Goal: Task Accomplishment & Management: Use online tool/utility

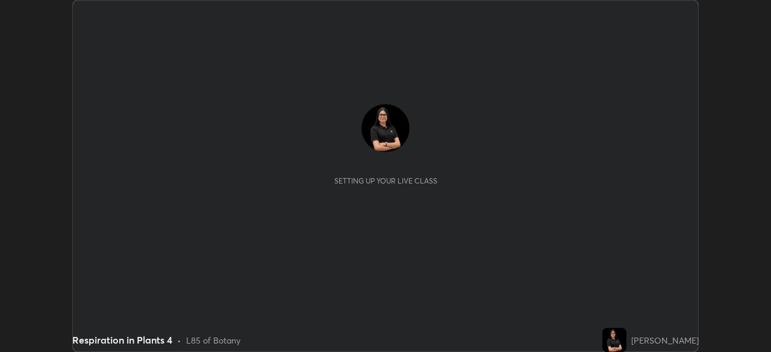
scroll to position [352, 771]
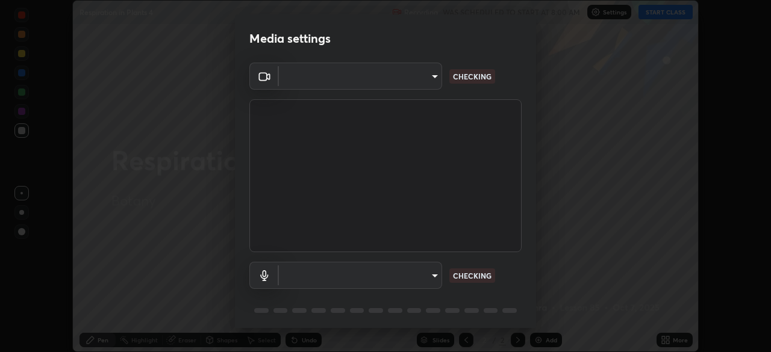
click at [399, 80] on body "Erase all Respiration in Plants 4 Recording WAS SCHEDULED TO START AT 8:00 AM S…" at bounding box center [385, 176] width 771 height 352
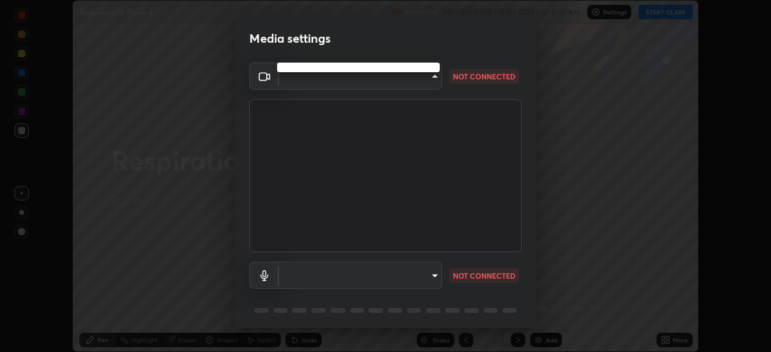
type input "7756d0bd8bc0017cc94789a9a07c49678ac1ef503c39391d0f6dd355ef569251"
type input "default"
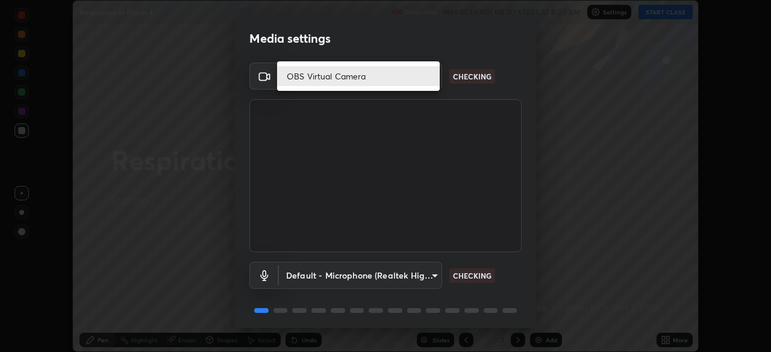
click at [379, 74] on li "OBS Virtual Camera" at bounding box center [358, 76] width 163 height 20
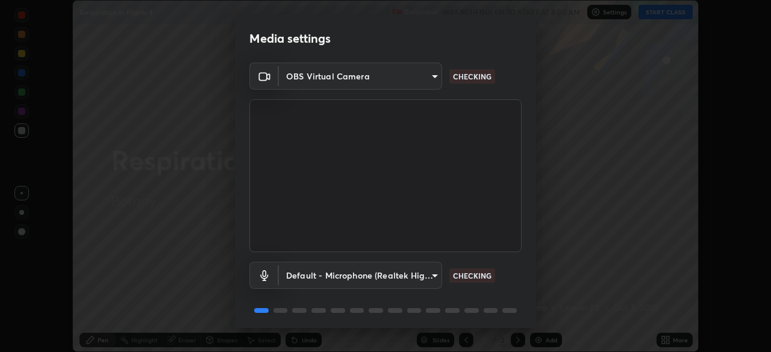
scroll to position [43, 0]
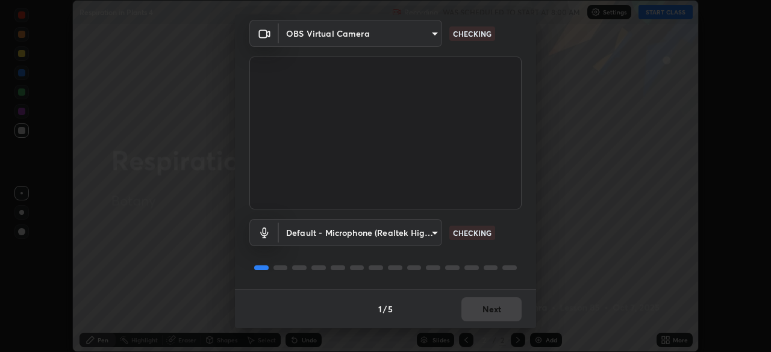
click at [420, 236] on body "Erase all Respiration in Plants 4 Recording WAS SCHEDULED TO START AT 8:00 AM S…" at bounding box center [385, 176] width 771 height 352
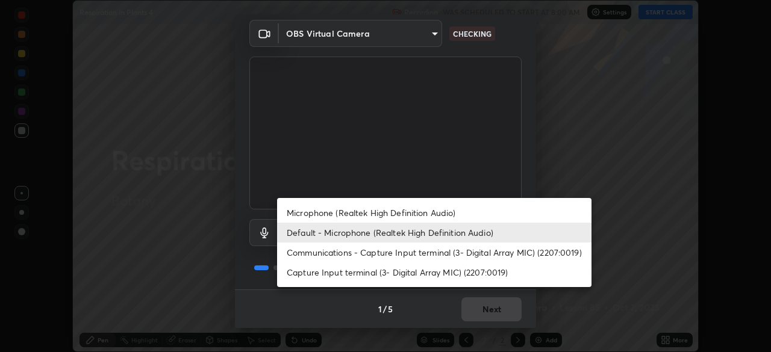
click at [415, 231] on li "Default - Microphone (Realtek High Definition Audio)" at bounding box center [434, 233] width 315 height 20
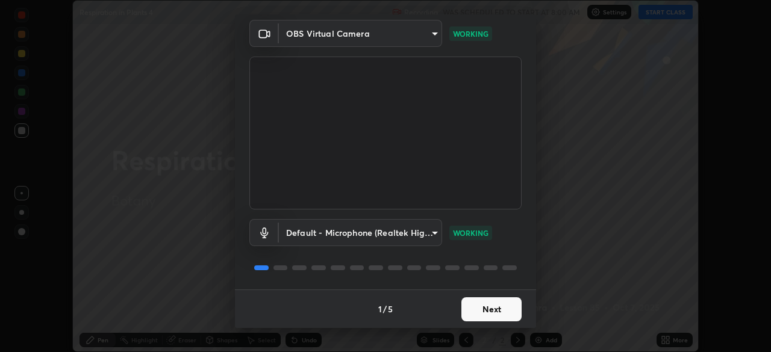
click at [485, 308] on button "Next" at bounding box center [492, 310] width 60 height 24
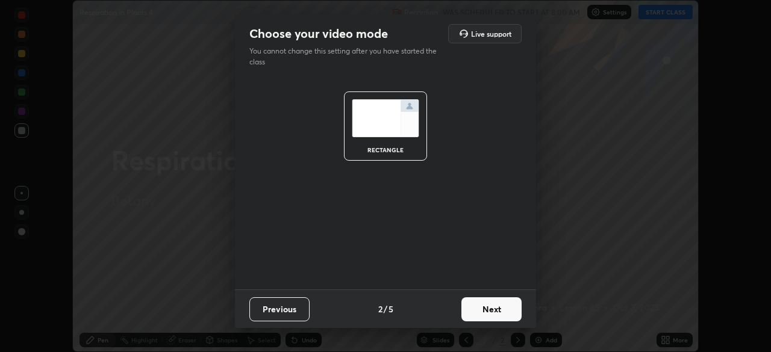
click at [487, 308] on button "Next" at bounding box center [492, 310] width 60 height 24
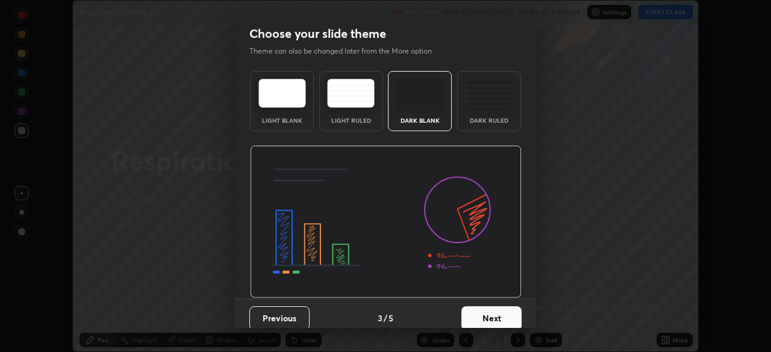
click at [487, 308] on button "Next" at bounding box center [492, 319] width 60 height 24
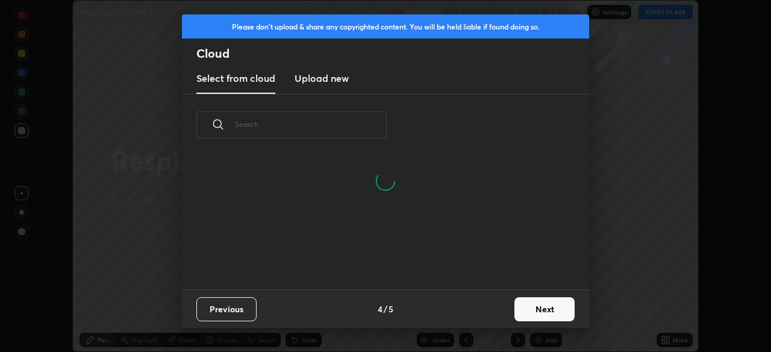
scroll to position [4, 7]
click at [351, 128] on input "text" at bounding box center [311, 124] width 152 height 51
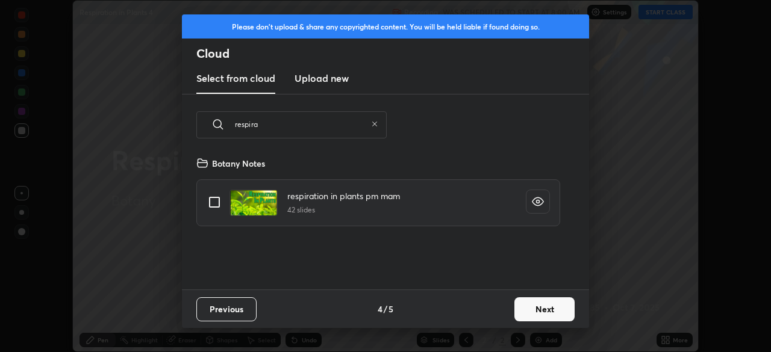
scroll to position [76, 387]
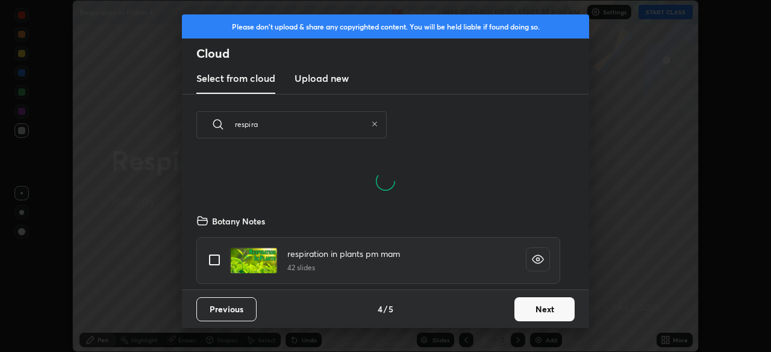
type input "respira"
click at [213, 201] on div at bounding box center [385, 181] width 407 height 58
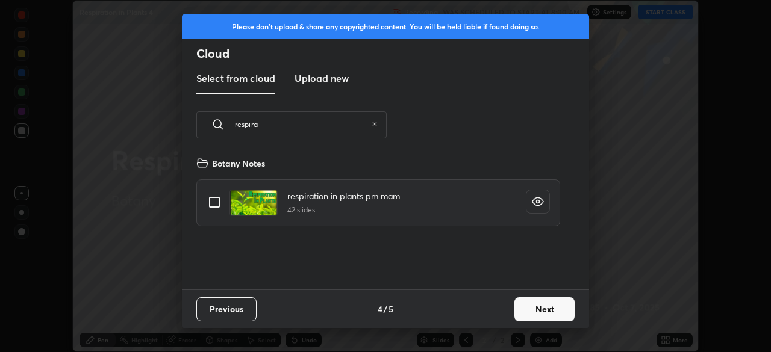
scroll to position [134, 387]
click at [213, 196] on input "grid" at bounding box center [214, 202] width 25 height 25
checkbox input "true"
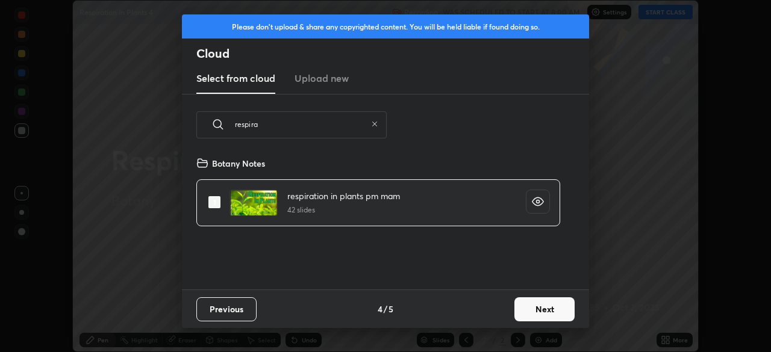
click at [540, 300] on button "Next" at bounding box center [545, 310] width 60 height 24
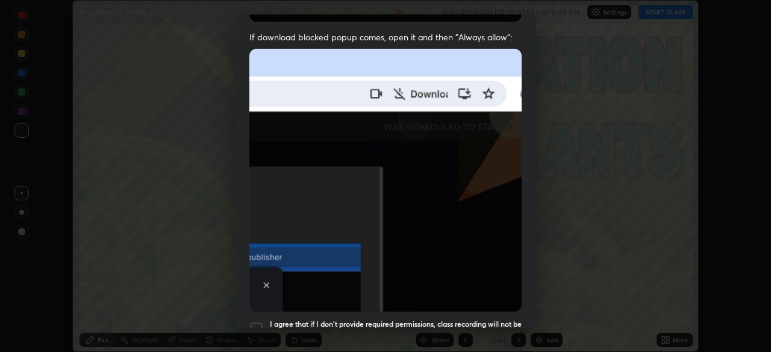
scroll to position [289, 0]
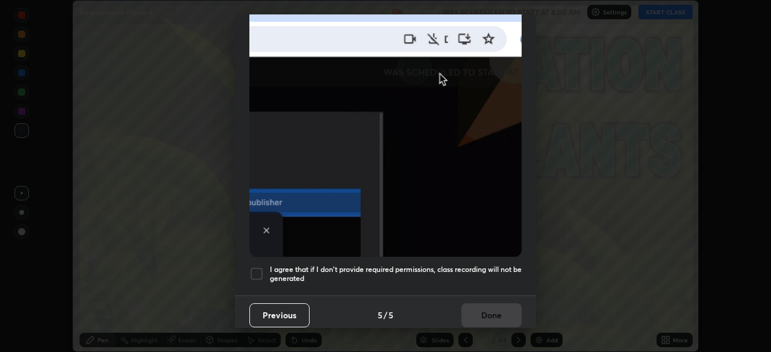
click at [254, 269] on div at bounding box center [256, 274] width 14 height 14
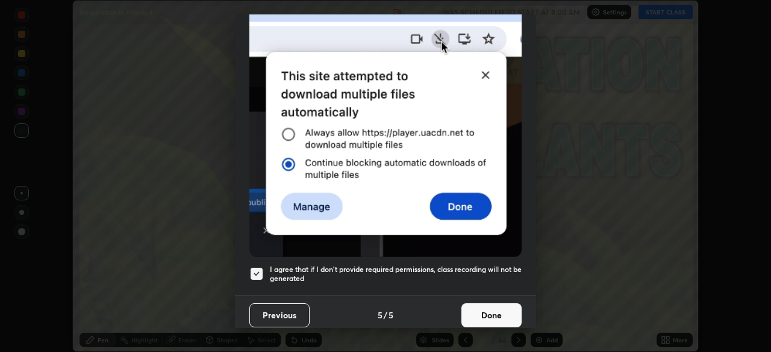
click at [496, 317] on button "Done" at bounding box center [492, 316] width 60 height 24
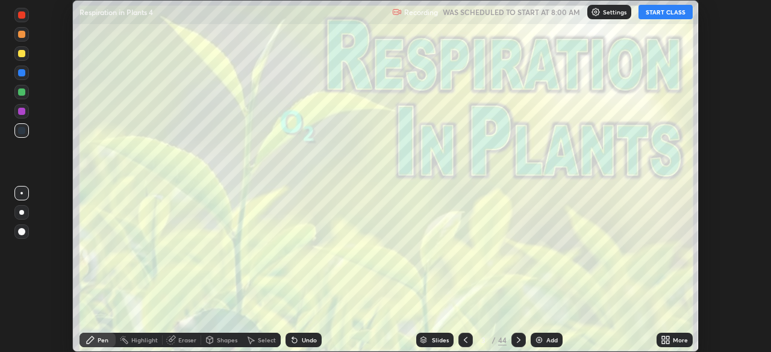
click at [669, 13] on button "START CLASS" at bounding box center [666, 12] width 54 height 14
click at [503, 340] on div "44" at bounding box center [502, 340] width 8 height 11
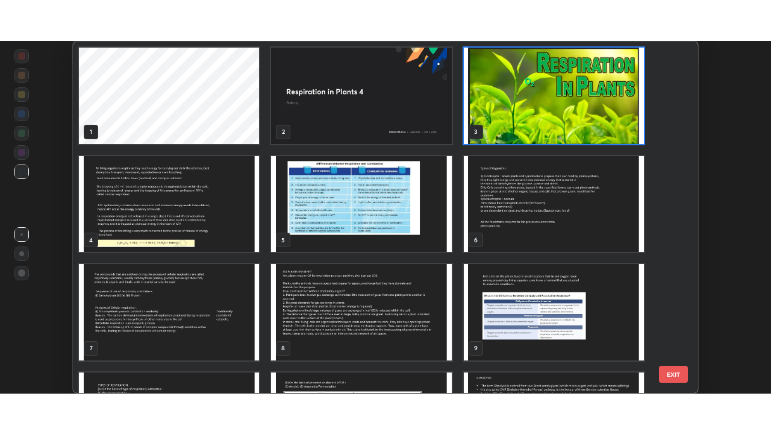
scroll to position [348, 619]
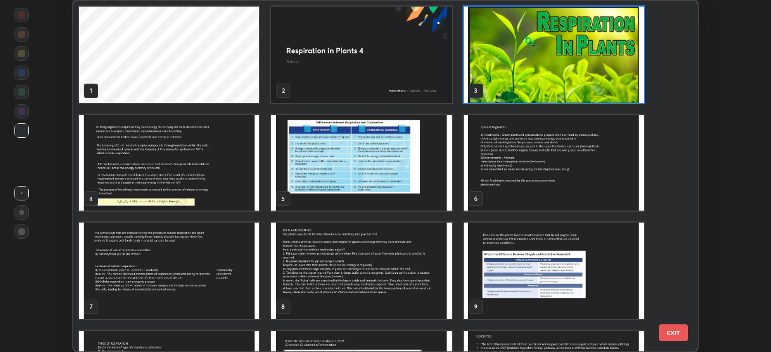
click at [679, 332] on button "EXIT" at bounding box center [673, 333] width 29 height 17
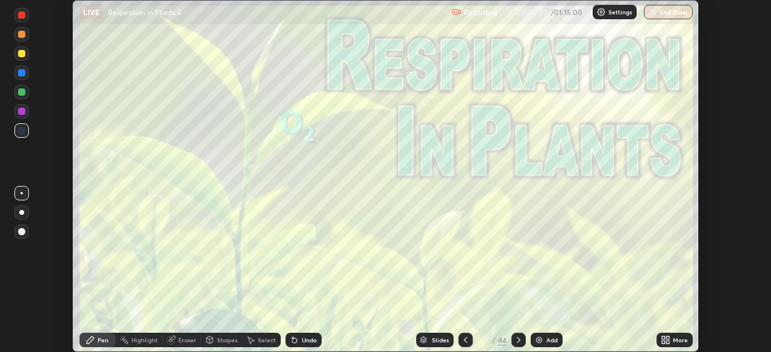
click at [676, 341] on div "More" at bounding box center [680, 340] width 15 height 6
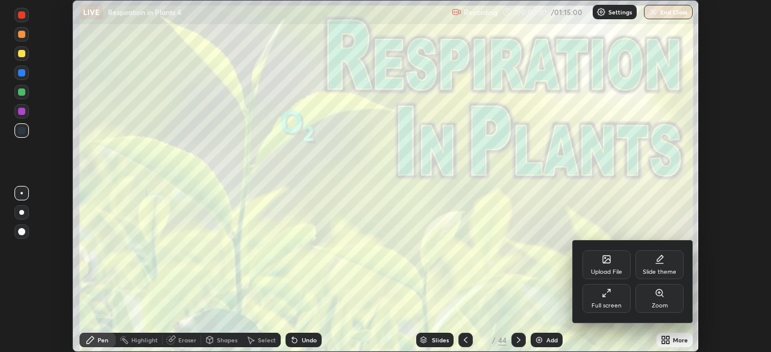
click at [619, 299] on div "Full screen" at bounding box center [607, 298] width 48 height 29
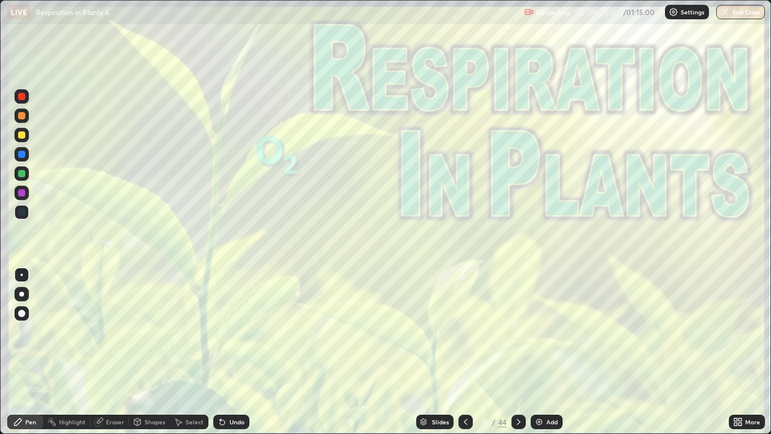
scroll to position [434, 771]
click at [503, 352] on div "44" at bounding box center [502, 421] width 8 height 11
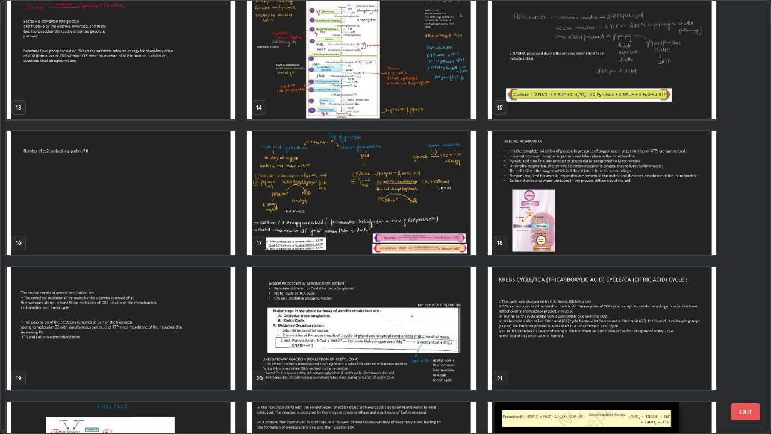
scroll to position [553, 0]
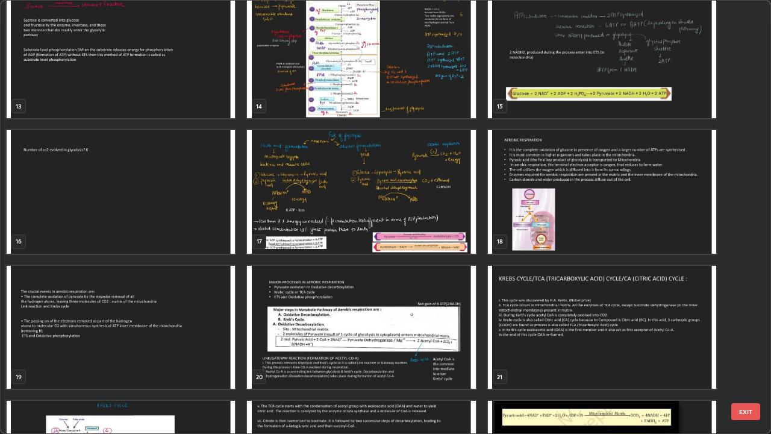
click at [682, 243] on img "grid" at bounding box center [602, 192] width 228 height 124
click at [683, 242] on img "grid" at bounding box center [602, 192] width 228 height 124
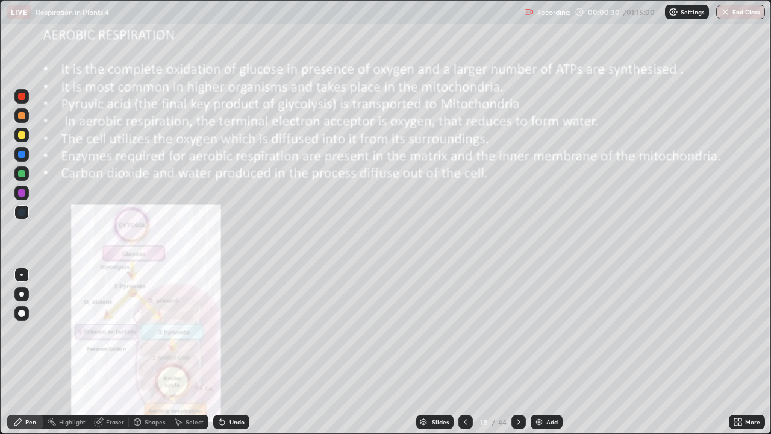
click at [519, 352] on icon at bounding box center [519, 422] width 4 height 6
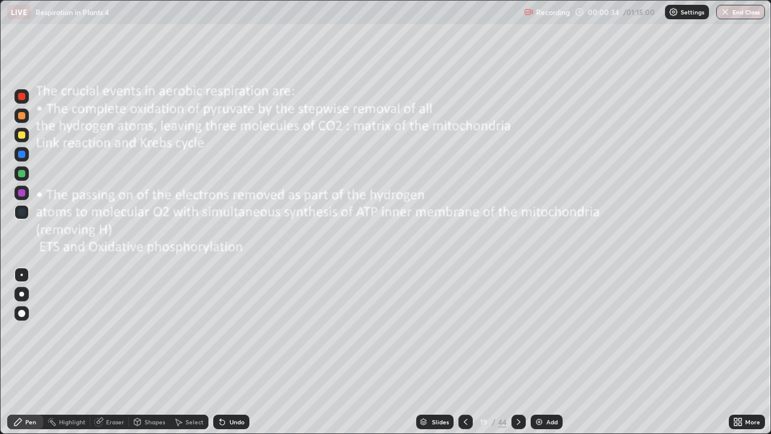
click at [517, 352] on icon at bounding box center [519, 422] width 10 height 10
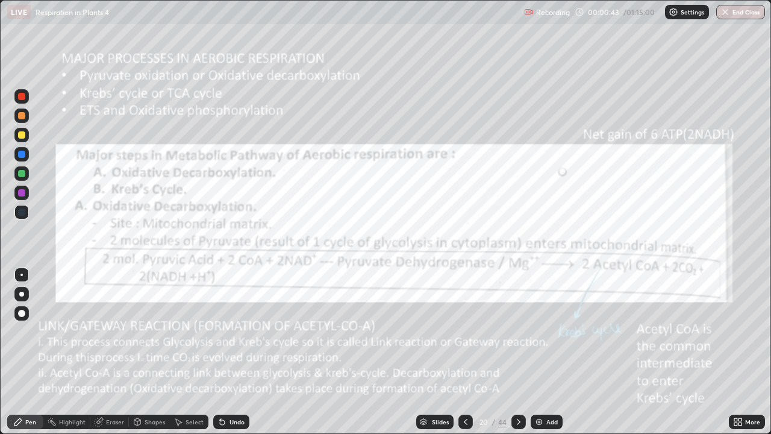
click at [515, 352] on icon at bounding box center [519, 422] width 10 height 10
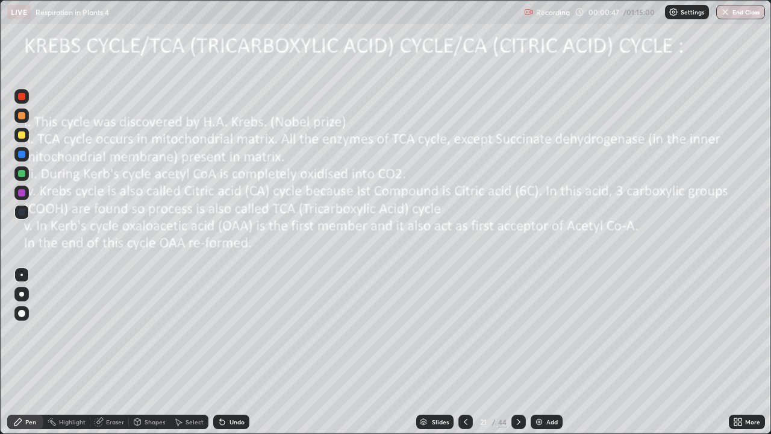
click at [464, 352] on icon at bounding box center [466, 422] width 4 height 6
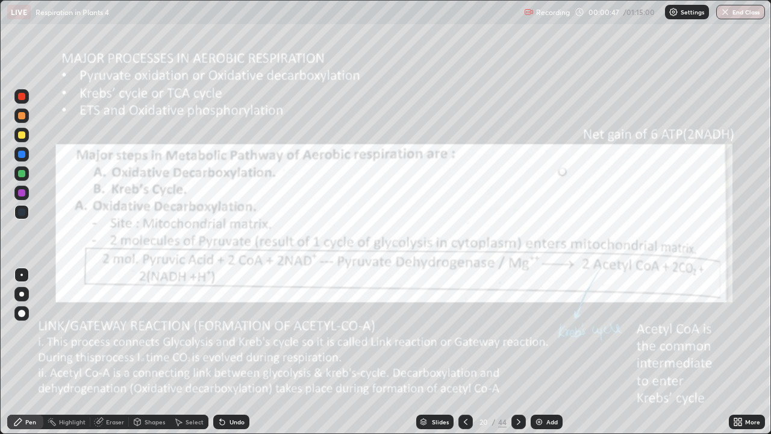
click at [463, 352] on icon at bounding box center [466, 422] width 10 height 10
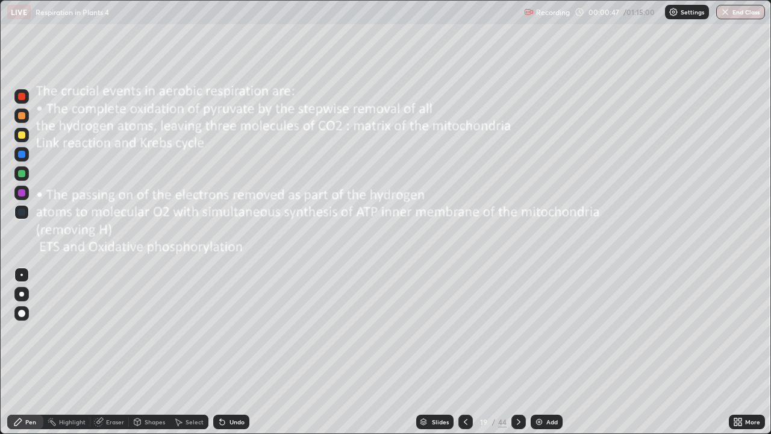
click at [465, 352] on icon at bounding box center [466, 422] width 10 height 10
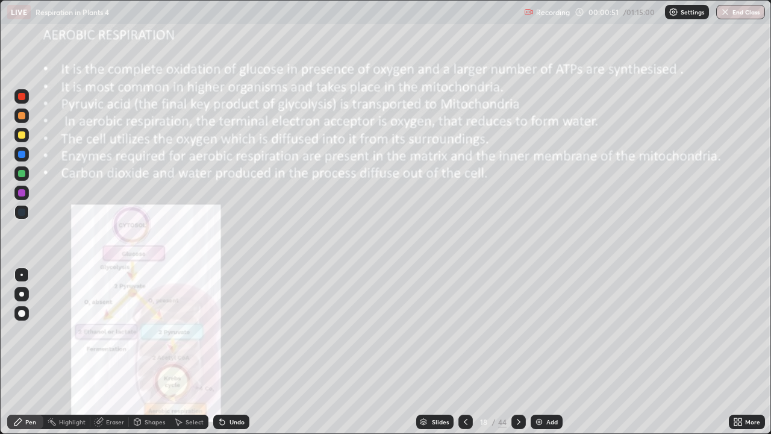
click at [21, 116] on div at bounding box center [21, 115] width 7 height 7
click at [465, 352] on icon at bounding box center [466, 422] width 10 height 10
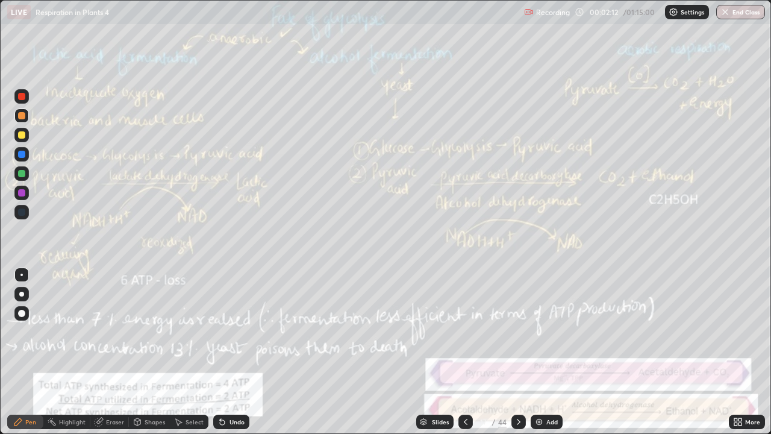
click at [465, 352] on icon at bounding box center [466, 422] width 10 height 10
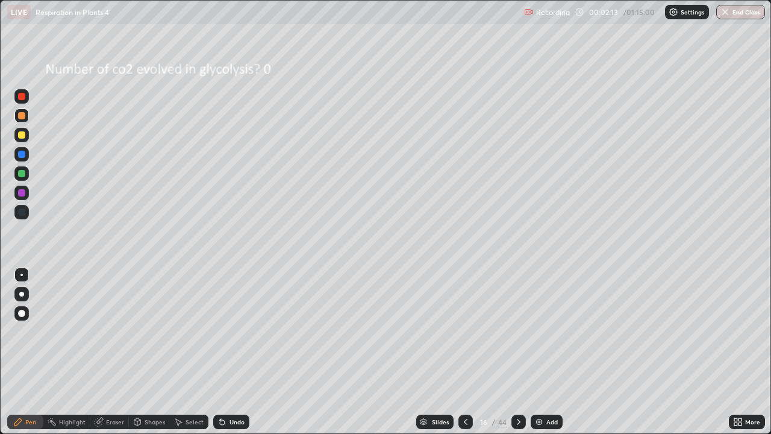
click at [469, 352] on icon at bounding box center [466, 422] width 10 height 10
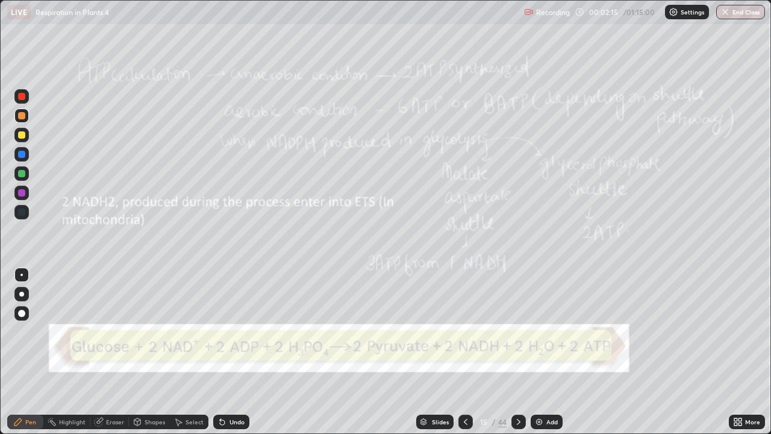
click at [517, 352] on icon at bounding box center [519, 422] width 10 height 10
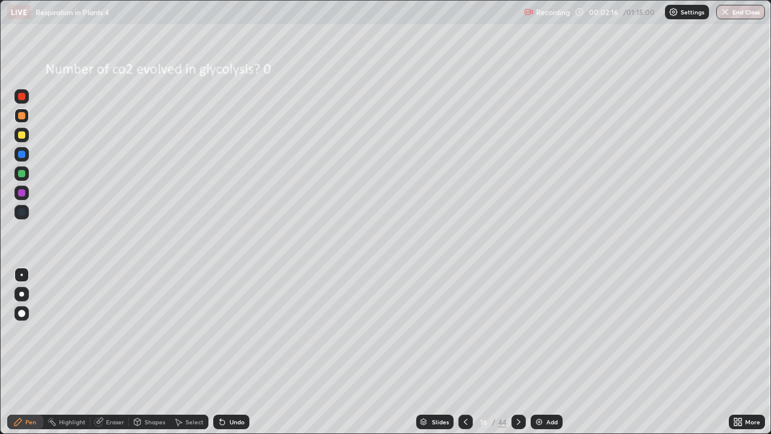
click at [520, 352] on icon at bounding box center [519, 422] width 10 height 10
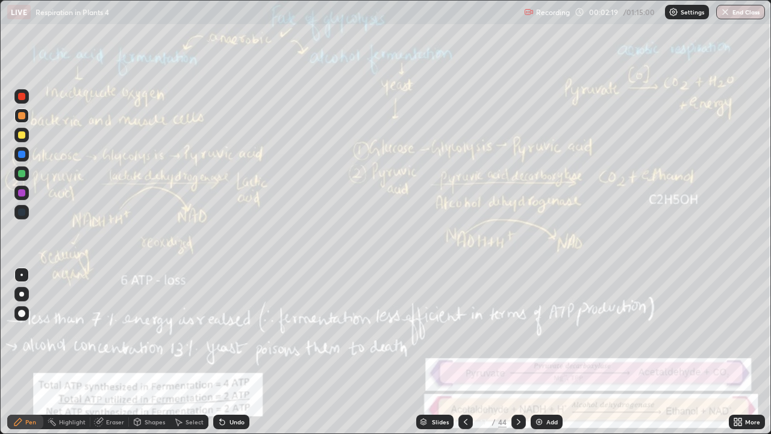
click at [515, 352] on div at bounding box center [519, 422] width 14 height 24
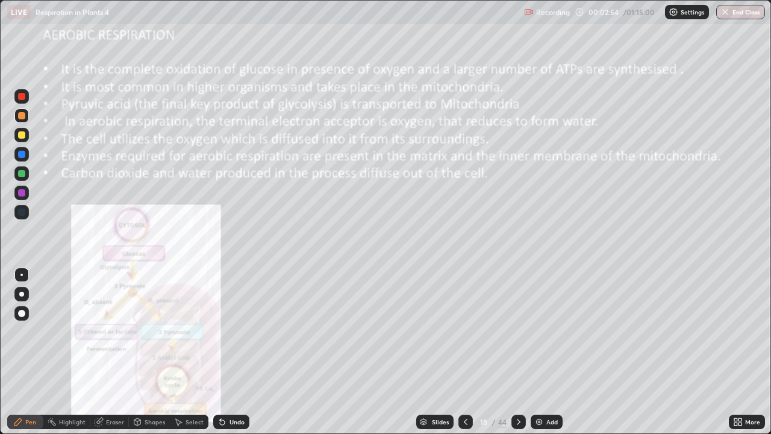
click at [499, 352] on div "44" at bounding box center [502, 421] width 8 height 11
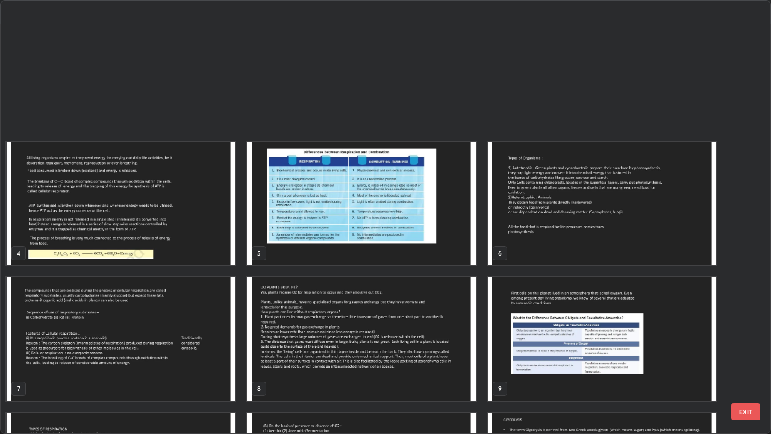
scroll to position [429, 764]
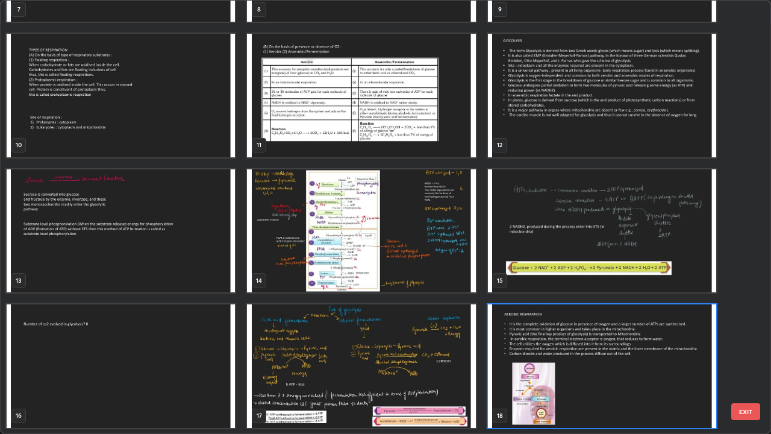
click at [607, 226] on img "grid" at bounding box center [602, 231] width 228 height 124
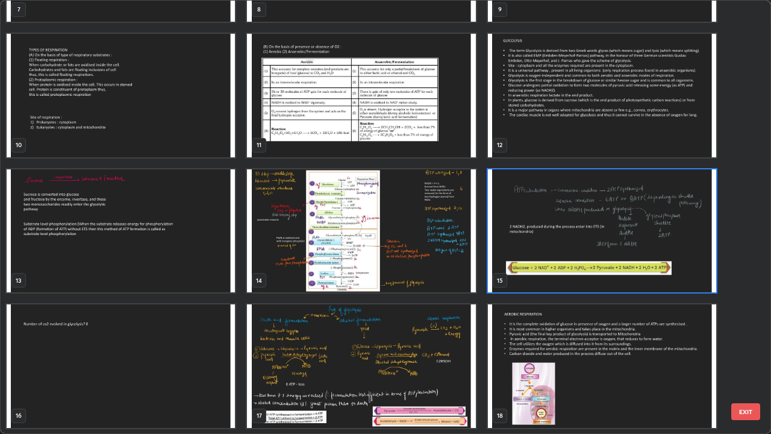
click at [611, 225] on img "grid" at bounding box center [602, 231] width 228 height 124
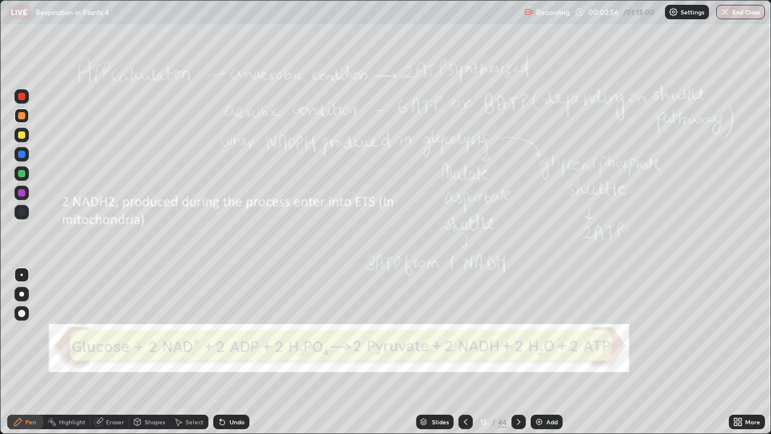
click at [612, 224] on img "grid" at bounding box center [602, 231] width 228 height 124
click at [503, 352] on div "44" at bounding box center [502, 421] width 8 height 11
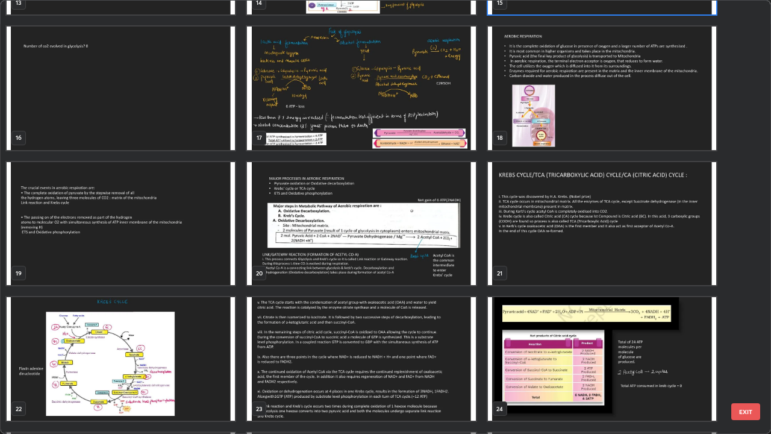
scroll to position [657, 0]
click at [211, 265] on img "grid" at bounding box center [121, 224] width 228 height 124
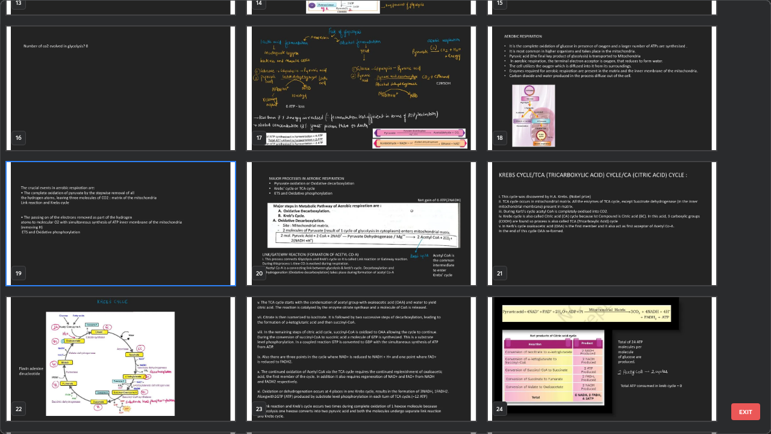
click at [212, 265] on img "grid" at bounding box center [121, 224] width 228 height 124
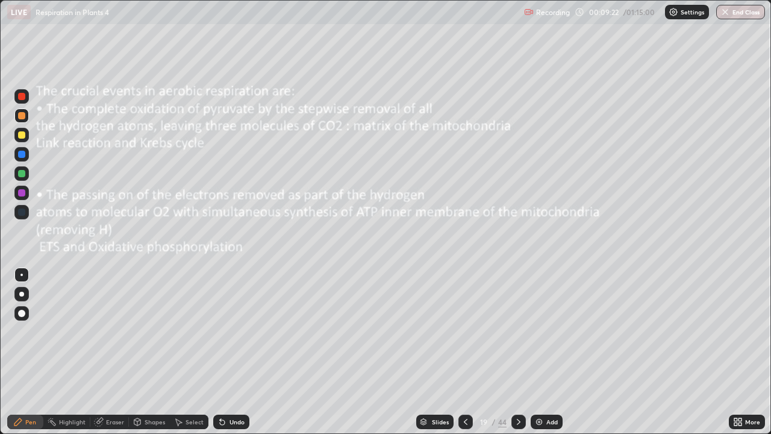
click at [214, 263] on img "grid" at bounding box center [121, 224] width 228 height 124
click at [517, 352] on icon at bounding box center [519, 422] width 10 height 10
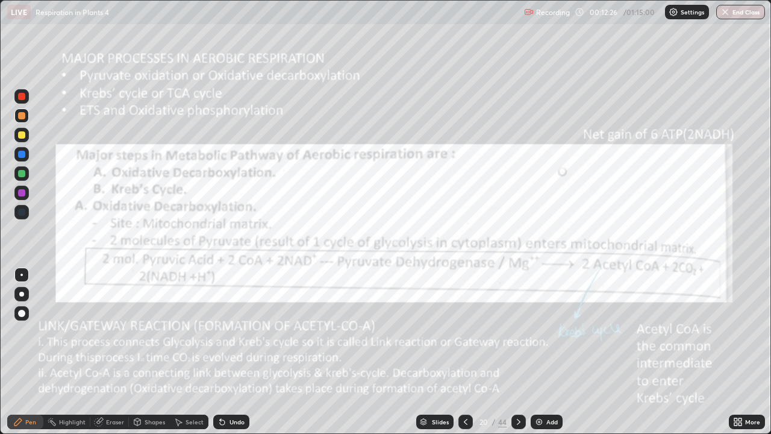
click at [501, 352] on div "44" at bounding box center [502, 421] width 8 height 11
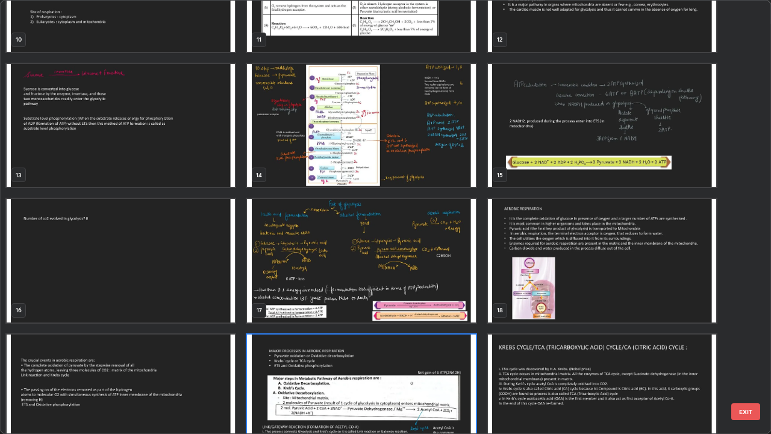
scroll to position [486, 0]
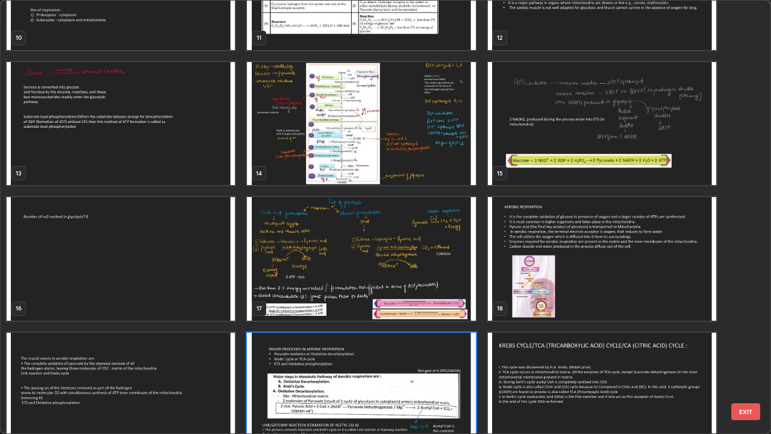
click at [610, 272] on img "grid" at bounding box center [602, 259] width 228 height 124
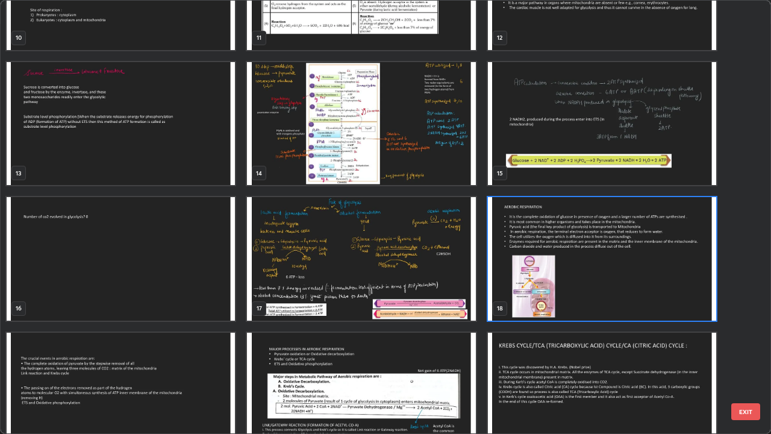
click at [610, 274] on img "grid" at bounding box center [602, 259] width 228 height 124
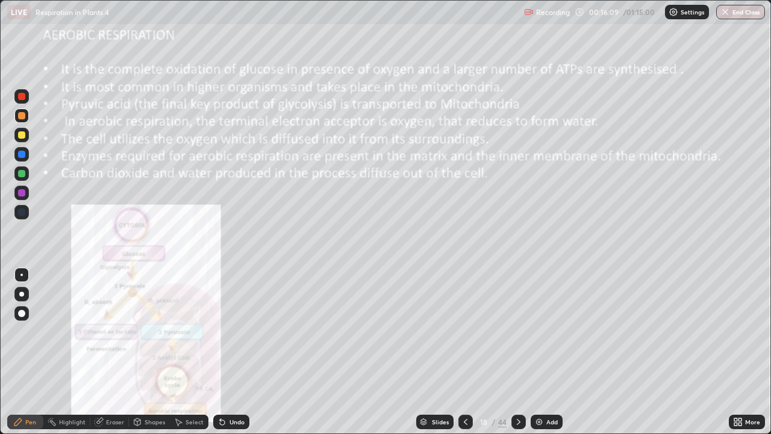
click at [486, 352] on div "18 / 44" at bounding box center [492, 422] width 67 height 24
click at [127, 352] on div "Eraser" at bounding box center [109, 422] width 39 height 14
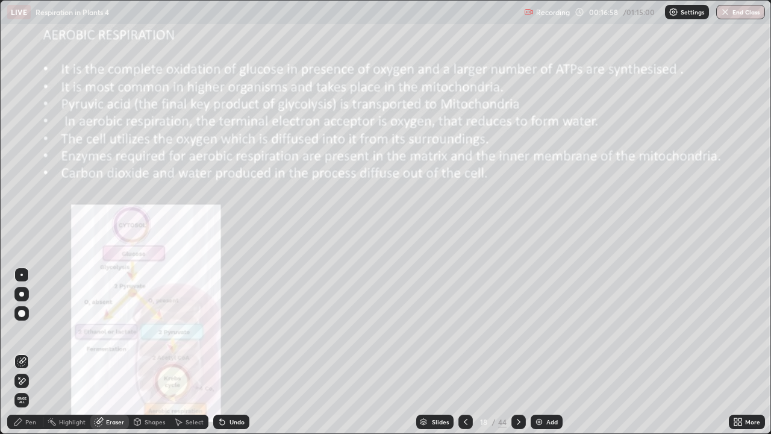
click at [23, 352] on div "Erase all" at bounding box center [21, 400] width 14 height 14
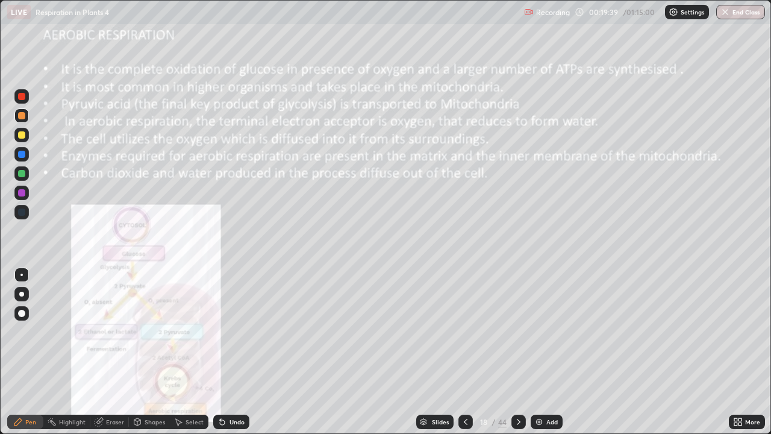
click at [501, 352] on div "44" at bounding box center [502, 421] width 8 height 11
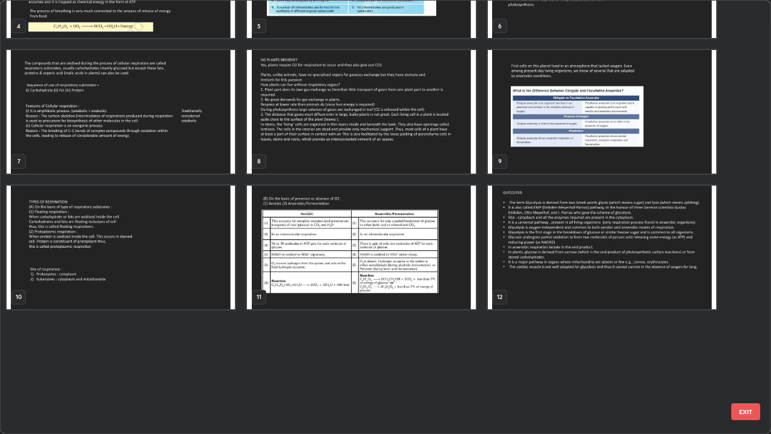
scroll to position [0, 0]
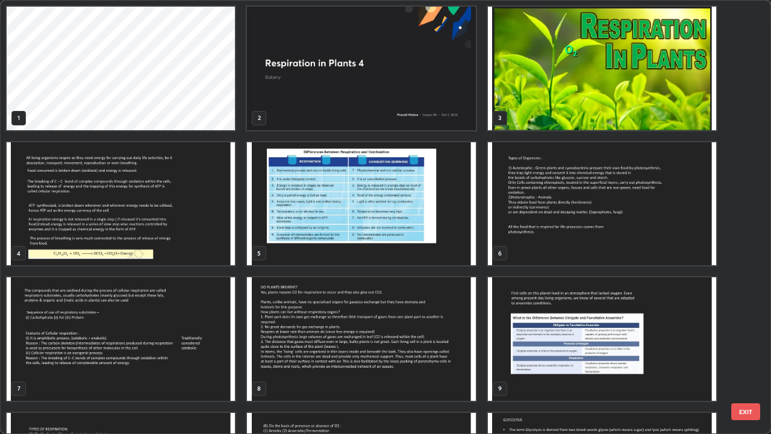
click at [228, 244] on img "grid" at bounding box center [121, 204] width 228 height 124
click at [224, 246] on img "grid" at bounding box center [121, 204] width 228 height 124
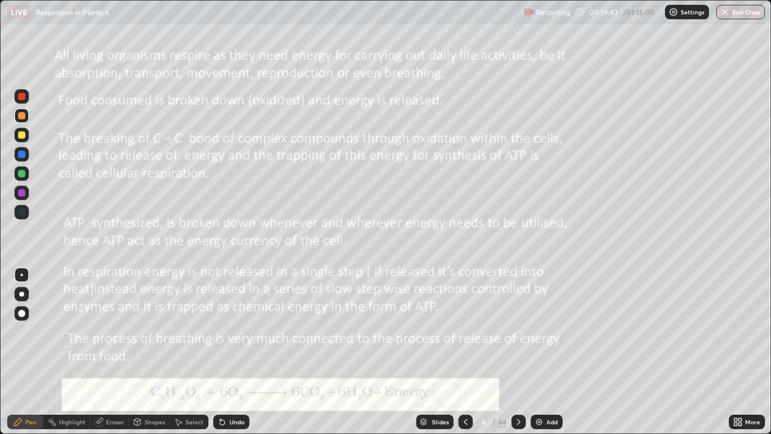
click at [224, 245] on img "grid" at bounding box center [121, 204] width 228 height 124
click at [504, 352] on div "44" at bounding box center [502, 421] width 8 height 11
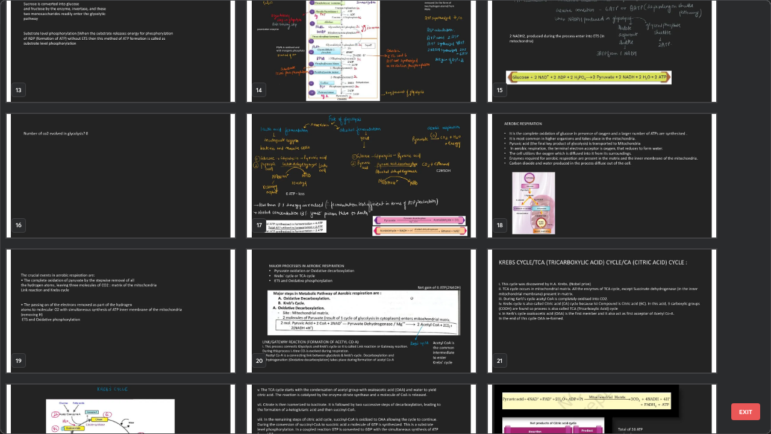
scroll to position [571, 0]
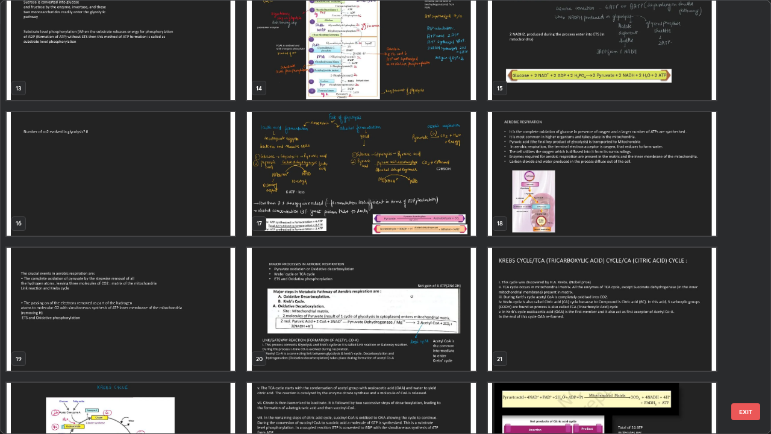
click at [648, 211] on img "grid" at bounding box center [602, 174] width 228 height 124
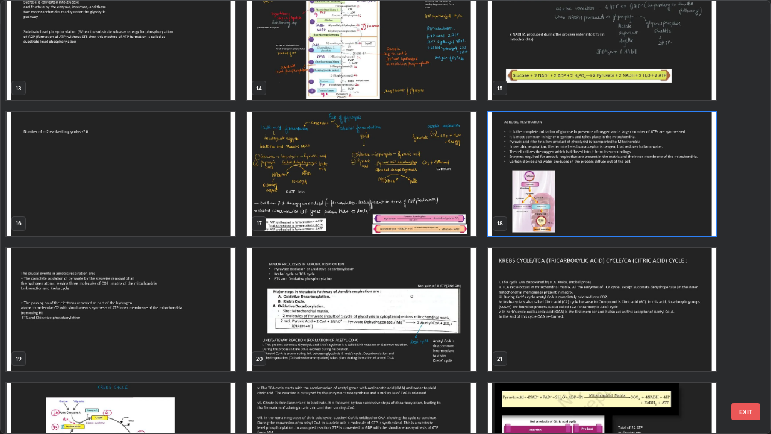
click at [649, 211] on img "grid" at bounding box center [602, 174] width 228 height 124
click at [654, 209] on img "grid" at bounding box center [602, 174] width 228 height 124
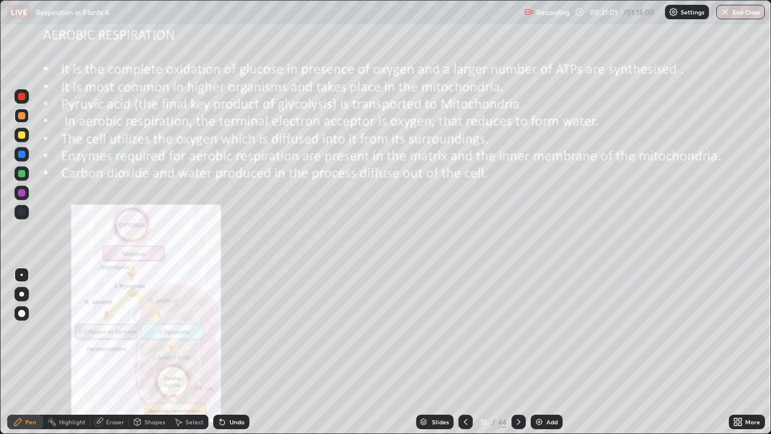
click at [517, 352] on icon at bounding box center [519, 422] width 10 height 10
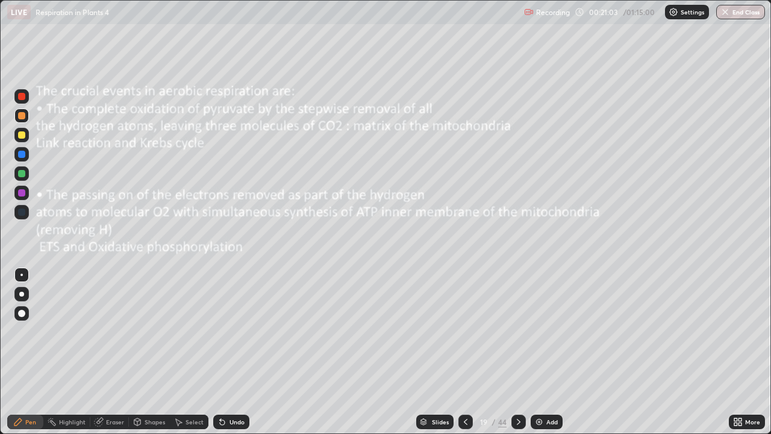
click at [518, 352] on icon at bounding box center [519, 422] width 4 height 6
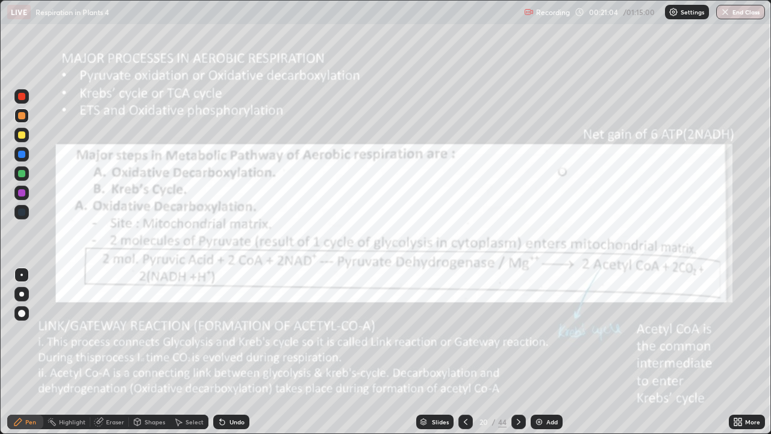
click at [465, 352] on icon at bounding box center [466, 422] width 10 height 10
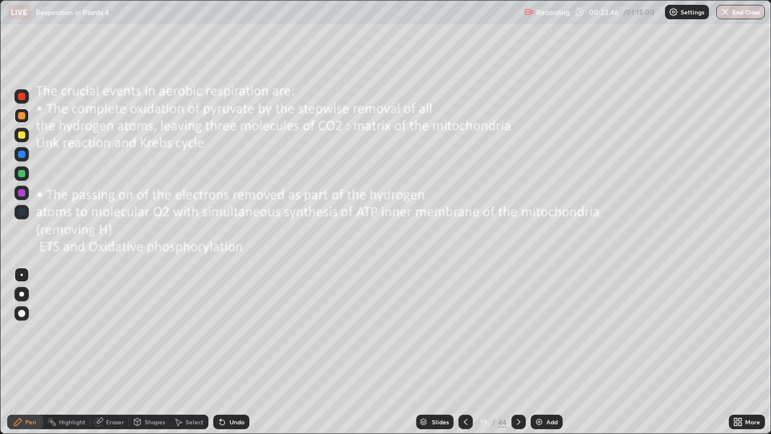
click at [517, 352] on icon at bounding box center [519, 422] width 4 height 6
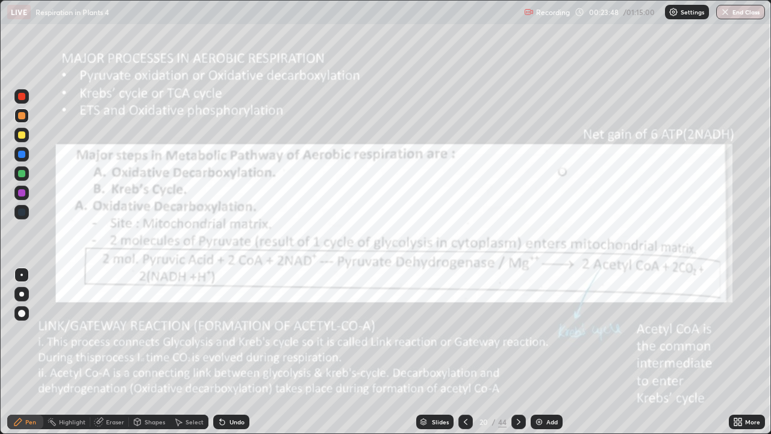
click at [462, 352] on div at bounding box center [466, 422] width 14 height 14
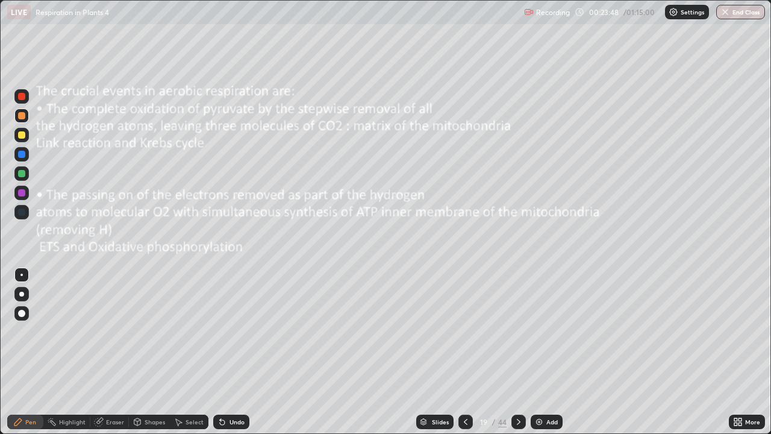
click at [464, 352] on icon at bounding box center [466, 422] width 10 height 10
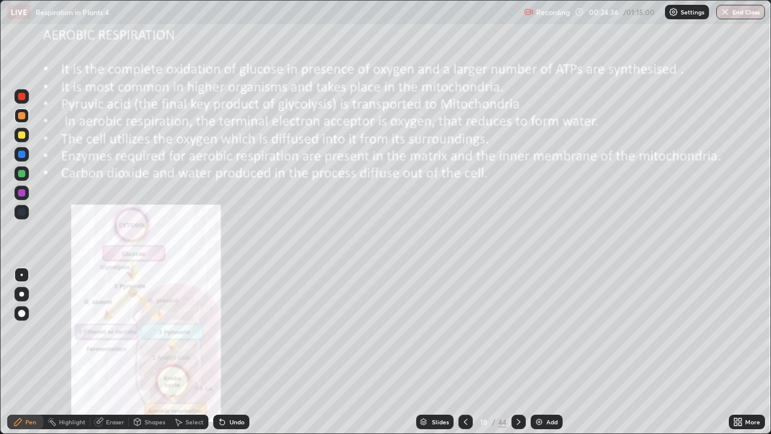
click at [517, 352] on icon at bounding box center [519, 422] width 4 height 6
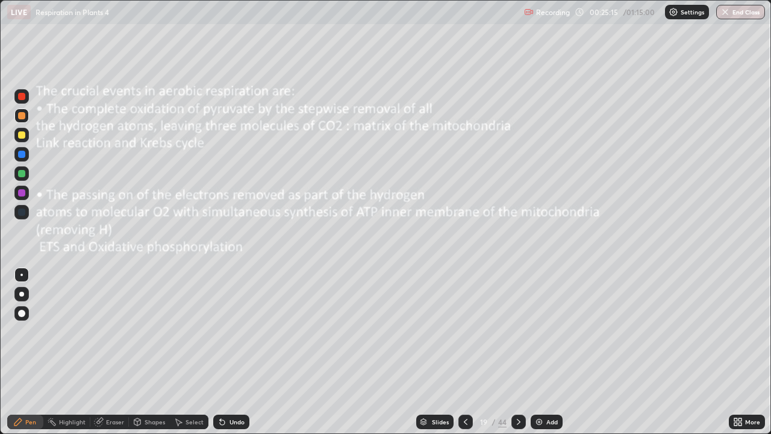
click at [516, 352] on icon at bounding box center [519, 422] width 10 height 10
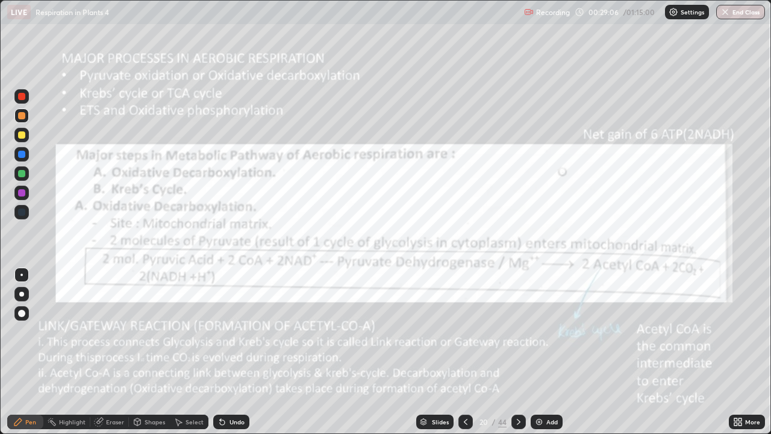
click at [119, 352] on div "Eraser" at bounding box center [115, 422] width 18 height 6
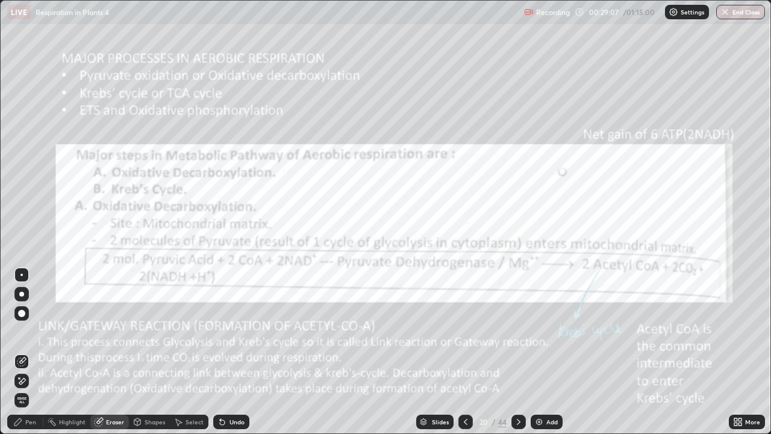
click at [19, 352] on span "Erase all" at bounding box center [21, 399] width 13 height 7
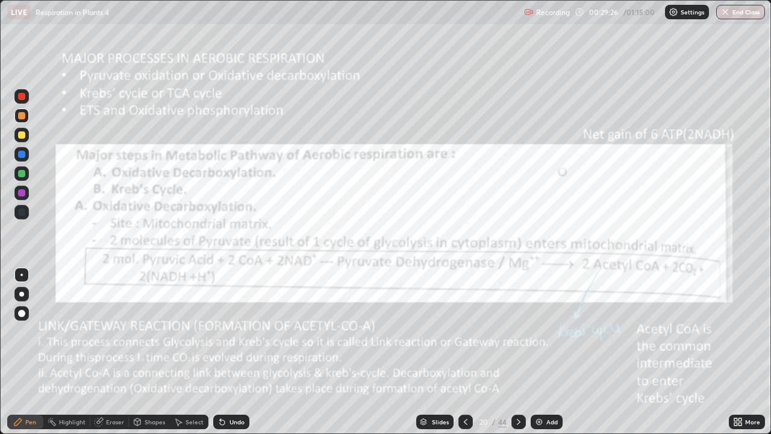
click at [112, 352] on div "Eraser" at bounding box center [115, 422] width 18 height 6
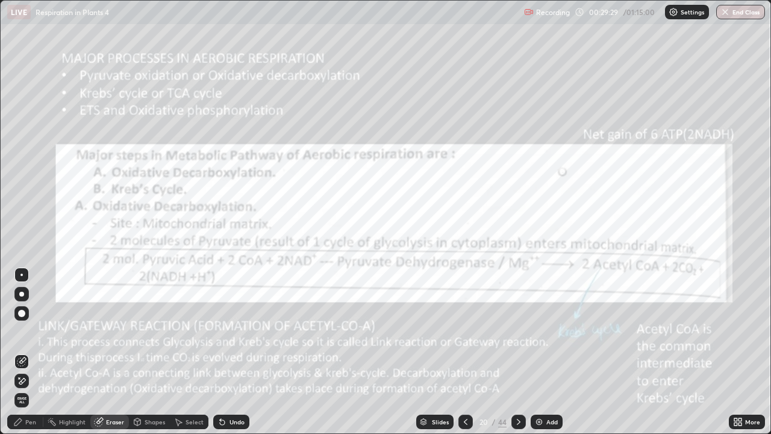
click at [25, 352] on div "Pen" at bounding box center [25, 422] width 36 height 14
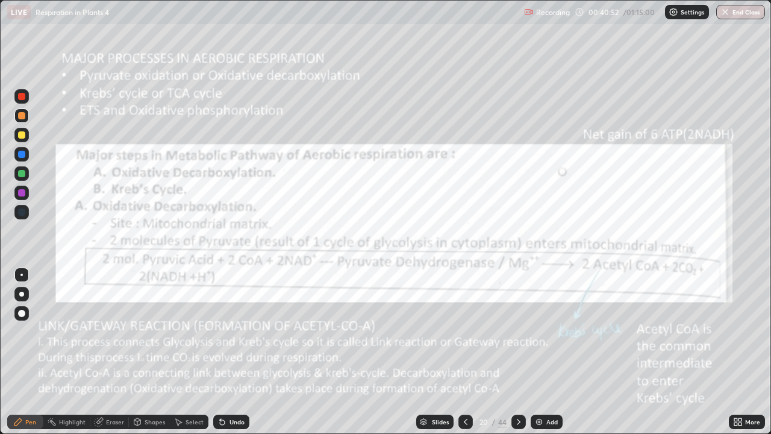
click at [117, 352] on div "Eraser" at bounding box center [109, 422] width 39 height 14
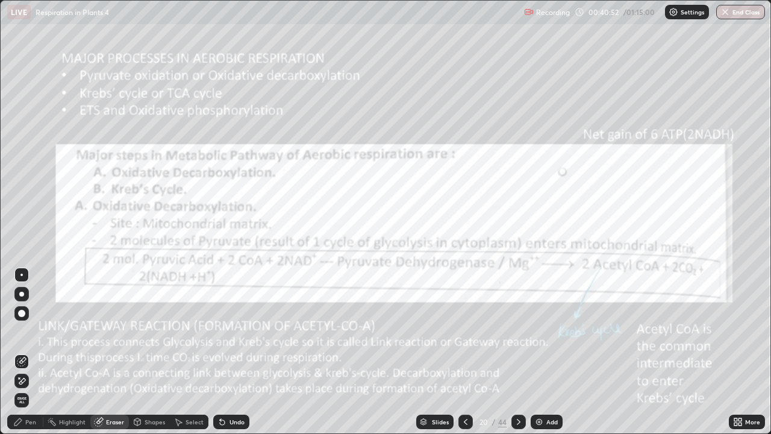
click at [26, 352] on span "Erase all" at bounding box center [21, 399] width 13 height 7
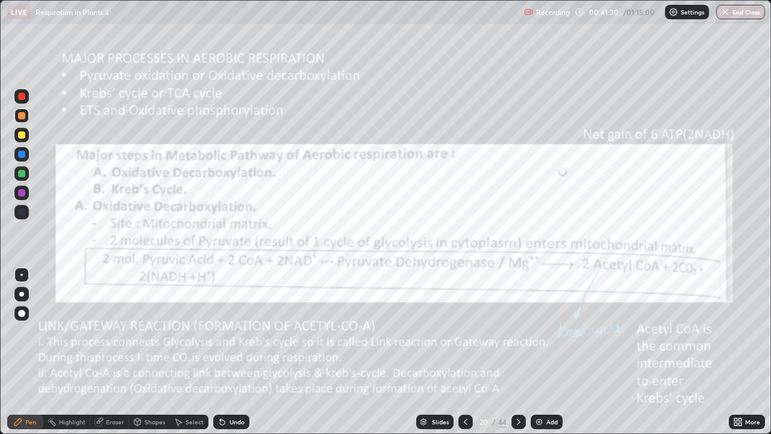
click at [516, 352] on div at bounding box center [519, 422] width 14 height 14
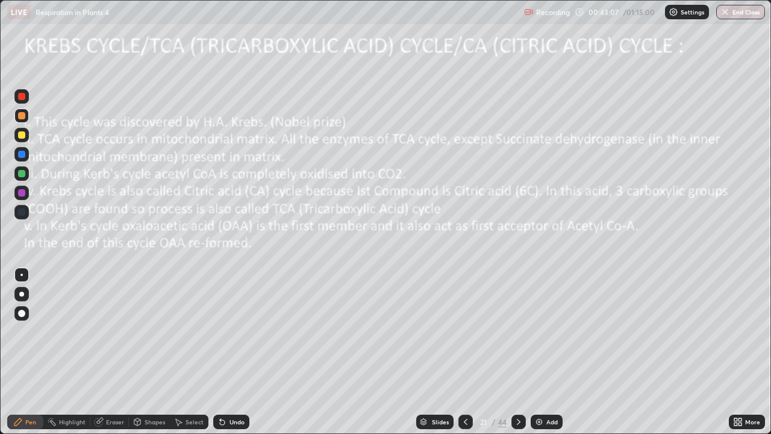
click at [109, 352] on div "Eraser" at bounding box center [115, 422] width 18 height 6
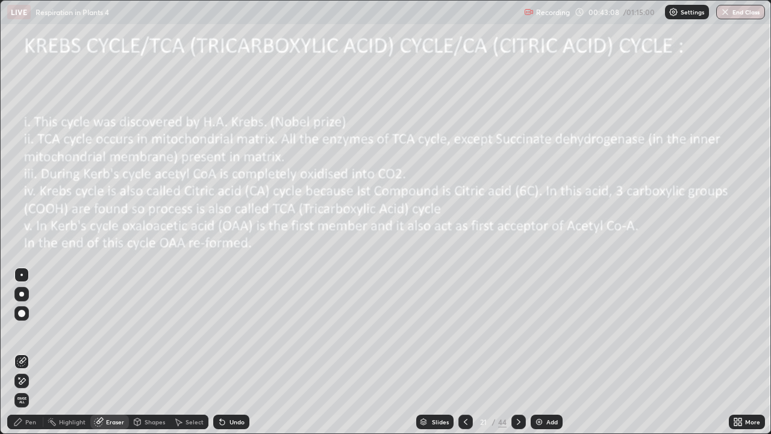
click at [22, 352] on span "Erase all" at bounding box center [21, 399] width 13 height 7
